Goal: Information Seeking & Learning: Learn about a topic

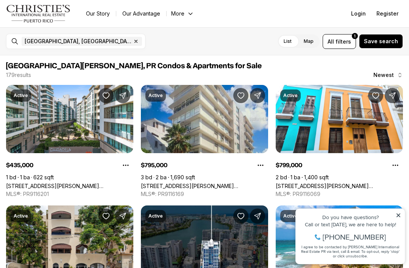
click at [339, 39] on span "All filters 1" at bounding box center [339, 41] width 23 height 8
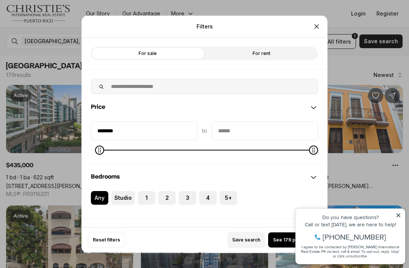
type input "********"
click at [163, 46] on label "For sale" at bounding box center [148, 53] width 114 height 14
click at [143, 191] on button "1" at bounding box center [142, 195] width 8 height 8
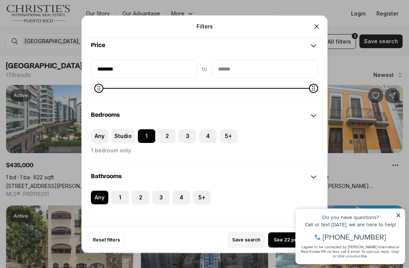
scroll to position [65, 0]
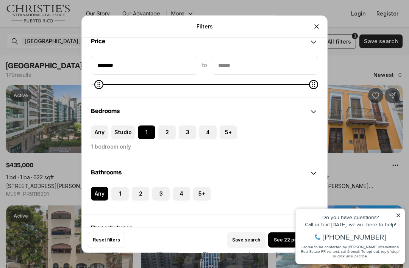
click at [118, 187] on button "1" at bounding box center [115, 191] width 8 height 8
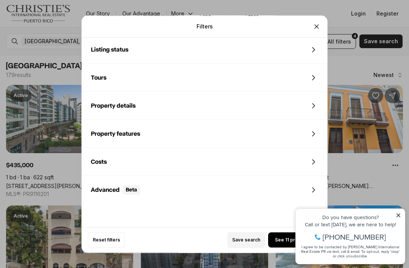
scroll to position [355, 0]
click at [278, 247] on button "See 11 properties" at bounding box center [294, 239] width 53 height 15
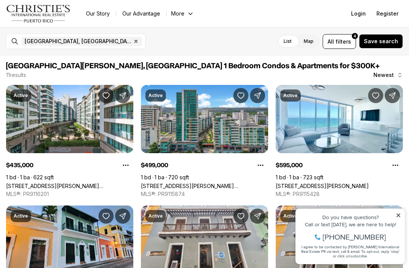
click at [398, 214] on icon at bounding box center [399, 215] width 4 height 4
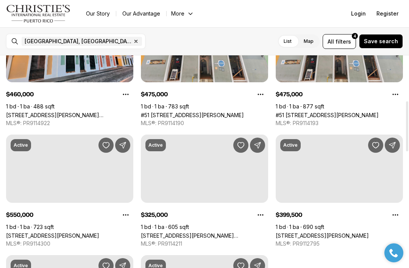
scroll to position [192, 0]
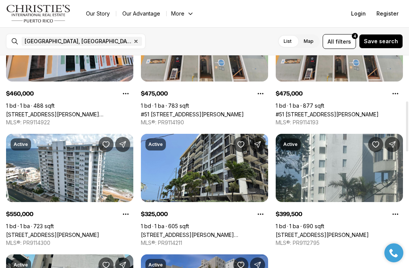
click at [234, 231] on link "[STREET_ADDRESS][PERSON_NAME][PERSON_NAME]" at bounding box center [204, 234] width 127 height 6
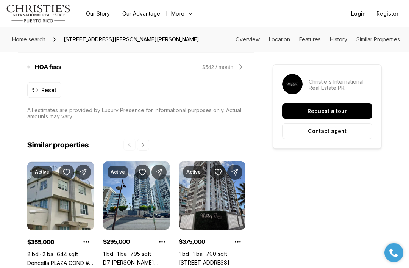
scroll to position [762, 0]
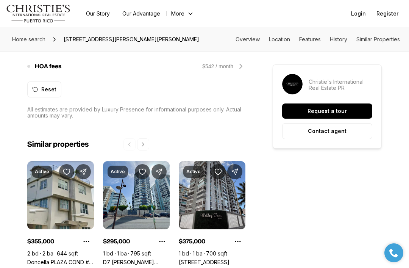
click at [139, 259] on link "D7 [PERSON_NAME][GEOGRAPHIC_DATA], 00979" at bounding box center [136, 262] width 67 height 6
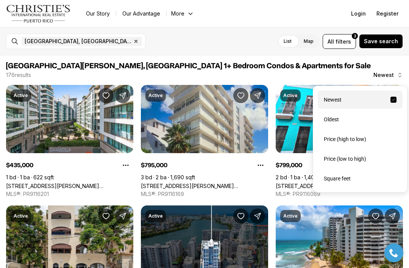
click at [360, 158] on div "Price (low to high)" at bounding box center [360, 159] width 85 height 18
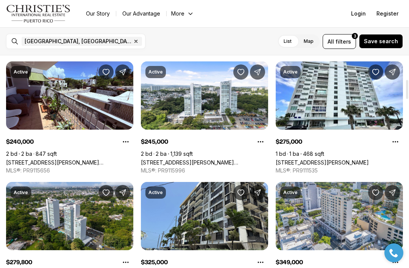
scroll to position [260, 0]
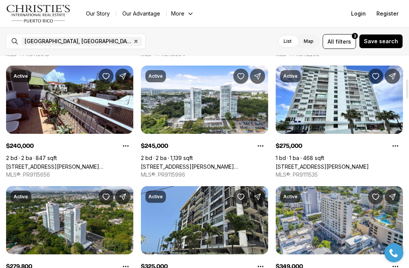
click at [362, 163] on link "[STREET_ADDRESS][PERSON_NAME]" at bounding box center [322, 166] width 93 height 6
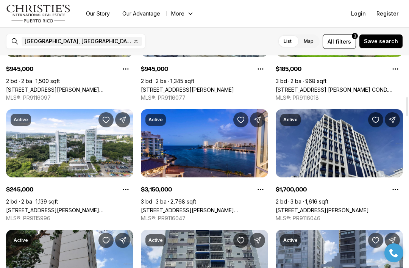
scroll to position [458, 0]
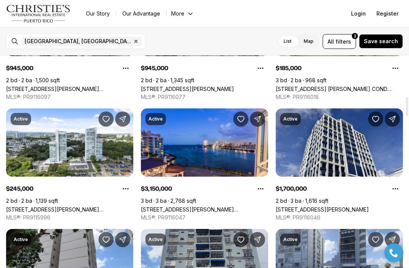
click at [343, 42] on span "filters" at bounding box center [344, 41] width 16 height 8
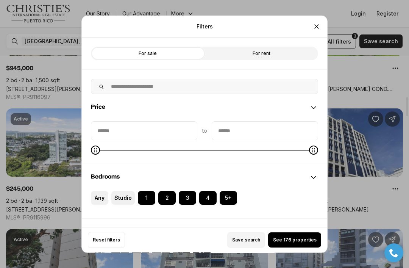
click at [368, 18] on div "Filters Refine your search with more filters For sale For rent Price to Bedroom…" at bounding box center [204, 134] width 409 height 268
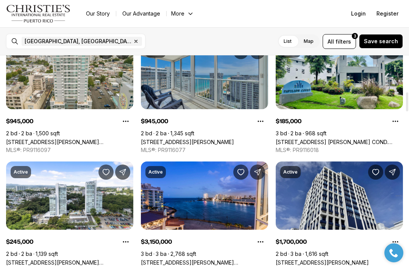
scroll to position [405, 0]
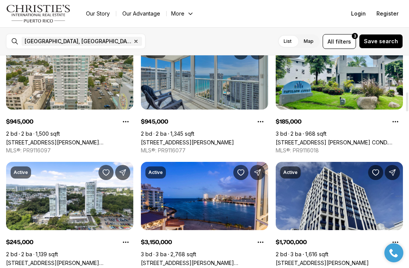
click at [293, 46] on label "List" at bounding box center [288, 41] width 20 height 14
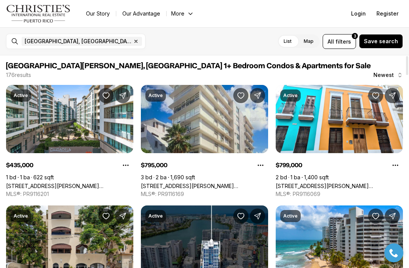
scroll to position [0, 0]
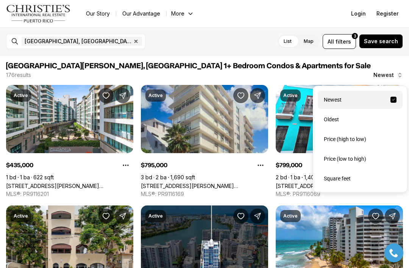
click at [360, 162] on div "Price (low to high)" at bounding box center [360, 159] width 85 height 18
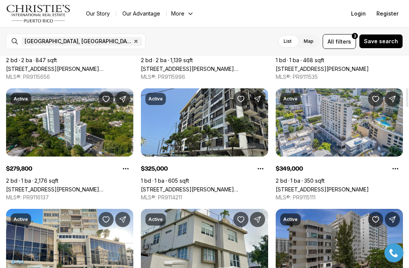
scroll to position [358, 0]
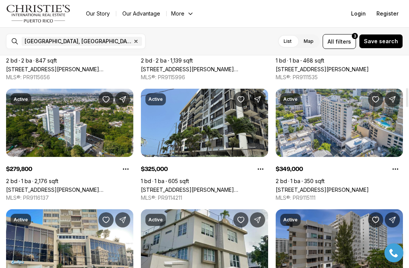
click at [218, 186] on link "[STREET_ADDRESS][PERSON_NAME][PERSON_NAME]" at bounding box center [204, 189] width 127 height 6
